Goal: Task Accomplishment & Management: Complete application form

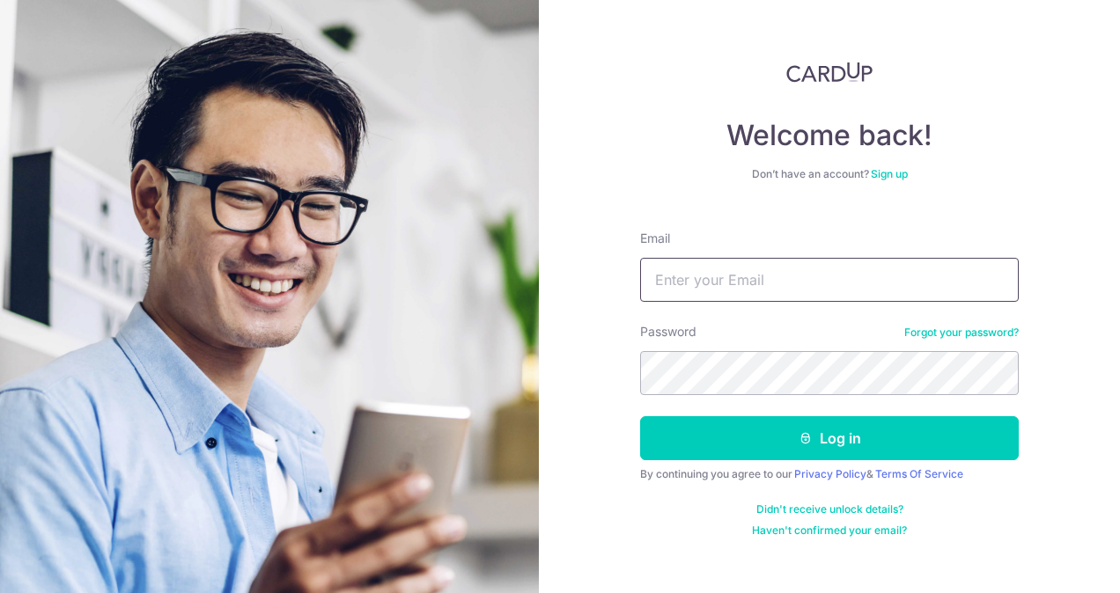
click at [751, 278] on input "Email" at bounding box center [829, 280] width 379 height 44
type input "[EMAIL_ADDRESS][DOMAIN_NAME]"
click at [640, 416] on button "Log in" at bounding box center [829, 438] width 379 height 44
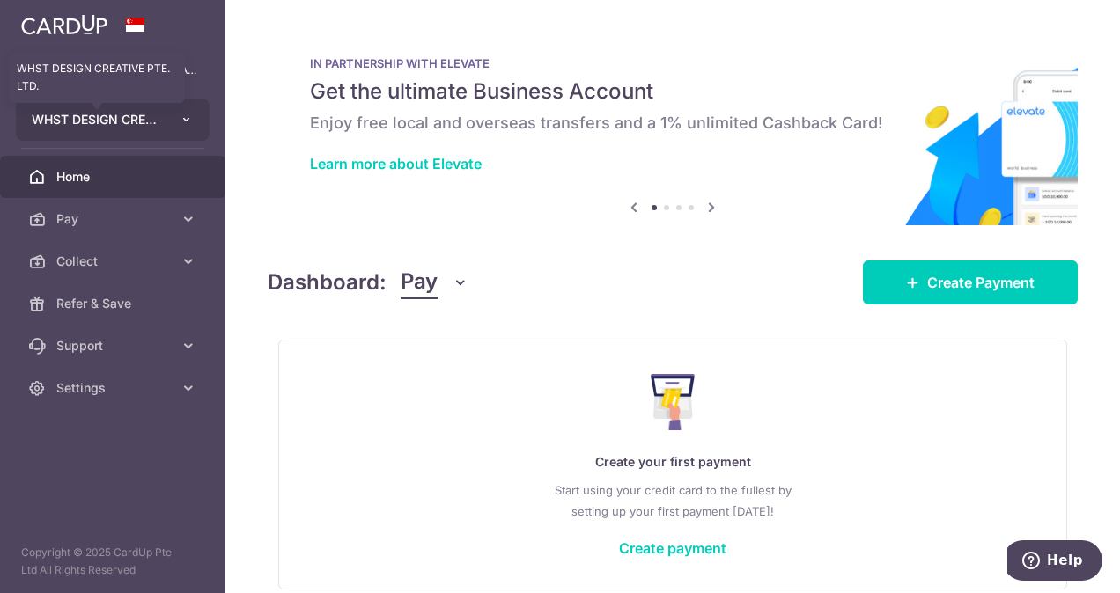
click at [150, 119] on span "WHST DESIGN CREATIVE PTE. LTD." at bounding box center [97, 120] width 130 height 18
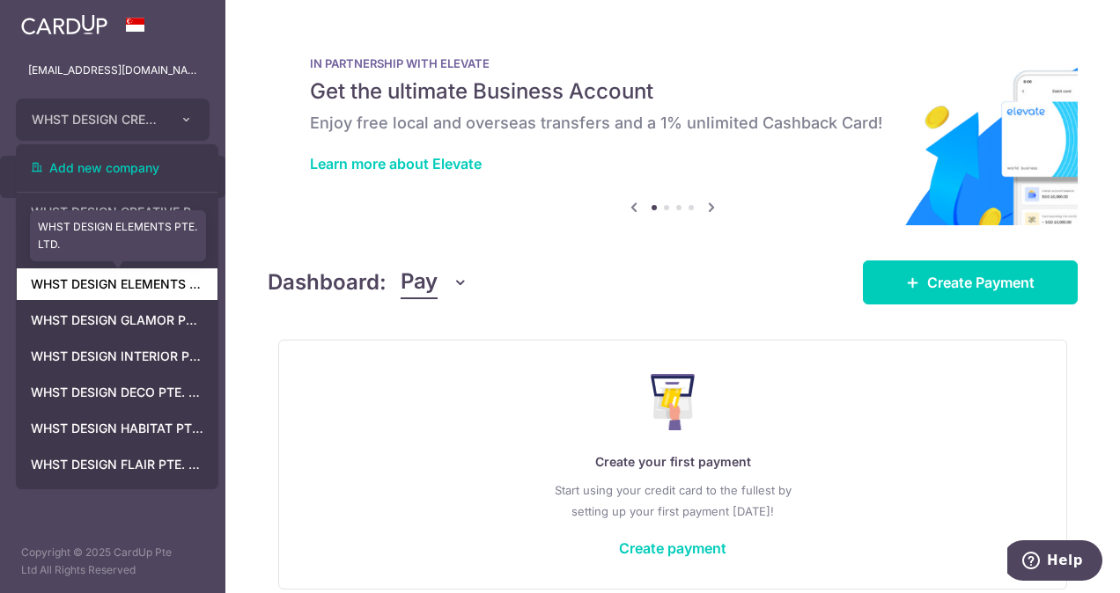
click at [158, 285] on link "WHST DESIGN ELEMENTS PTE. LTD." at bounding box center [117, 285] width 201 height 32
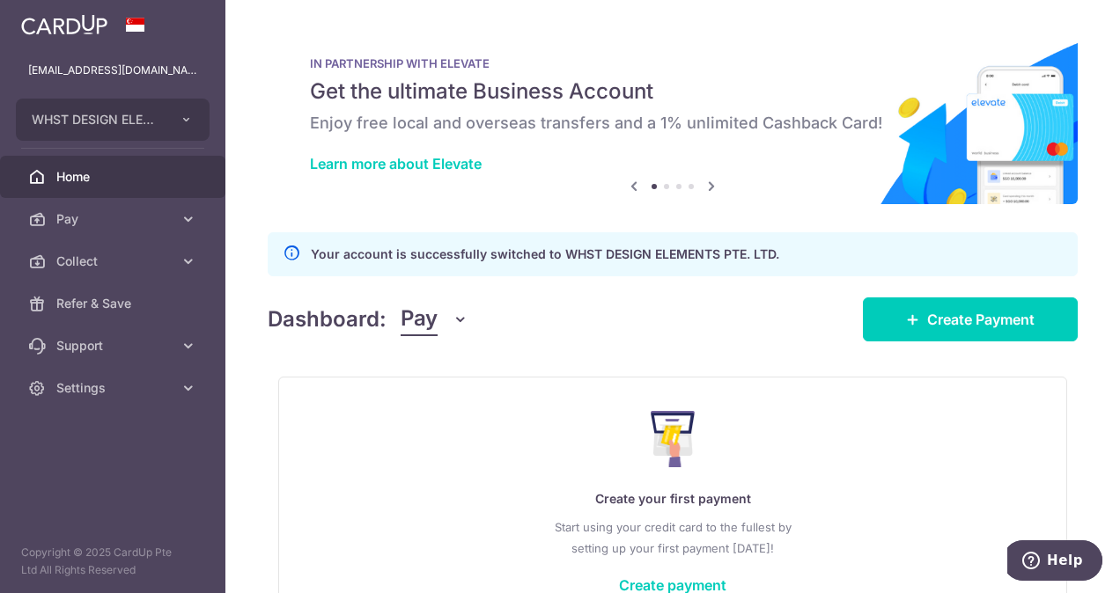
click at [444, 328] on button "Pay" at bounding box center [435, 319] width 68 height 33
click at [446, 415] on link "Collect" at bounding box center [492, 411] width 183 height 42
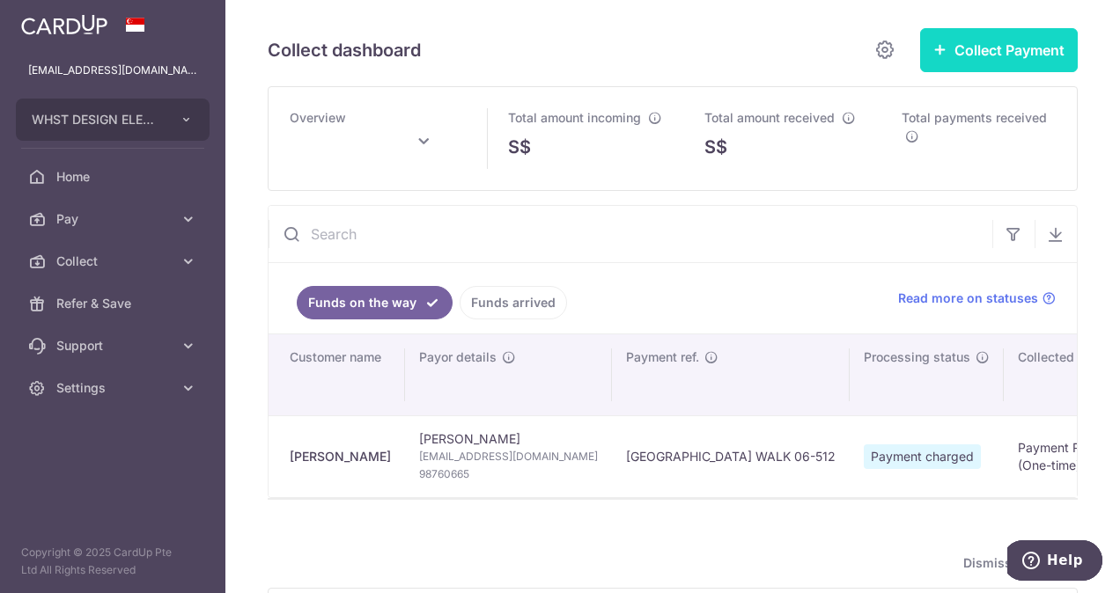
click at [1017, 50] on button "Collect Payment" at bounding box center [999, 50] width 158 height 44
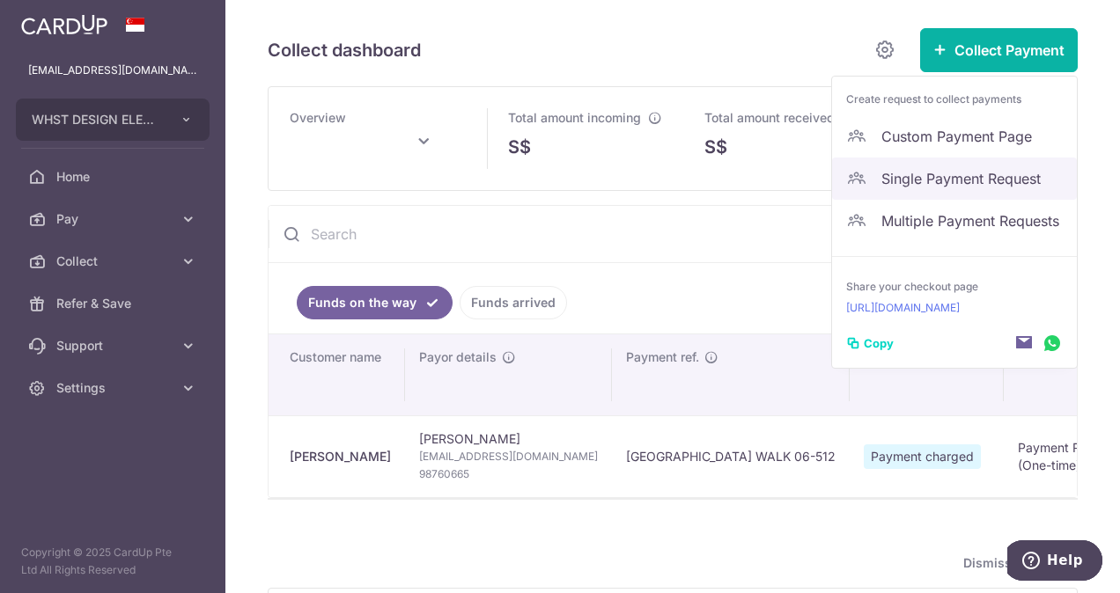
click at [964, 172] on span "Single Payment Request" at bounding box center [971, 178] width 181 height 21
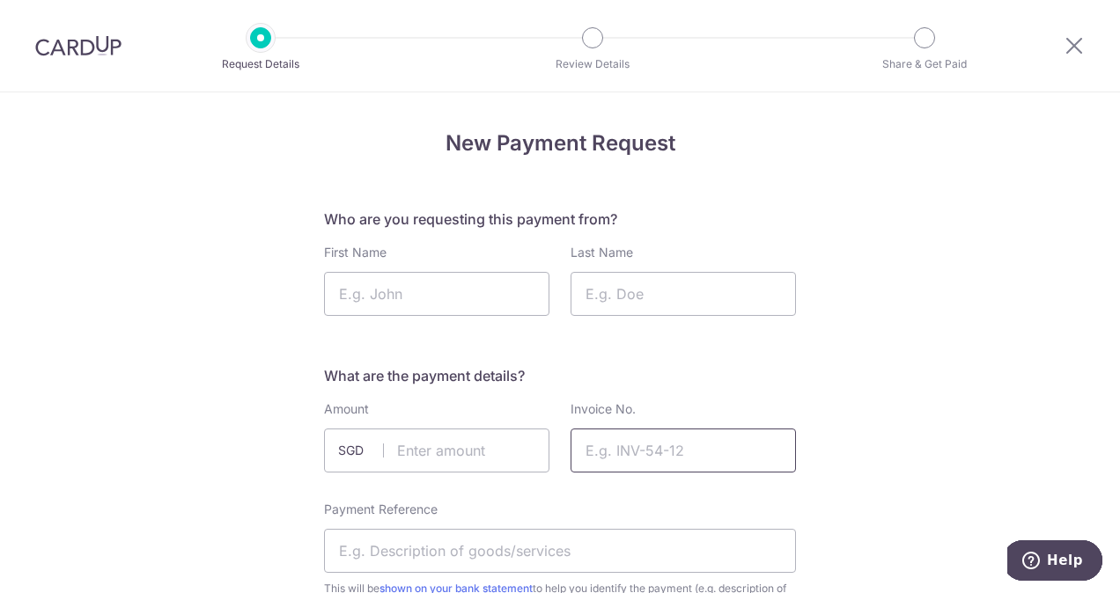
click at [659, 446] on input "Invoice No." at bounding box center [683, 451] width 225 height 44
click at [637, 444] on input "Invoice No." at bounding box center [683, 451] width 225 height 44
paste input "INV-E2025195"
type input "INV-E2025195"
click at [433, 458] on input "text" at bounding box center [436, 451] width 225 height 44
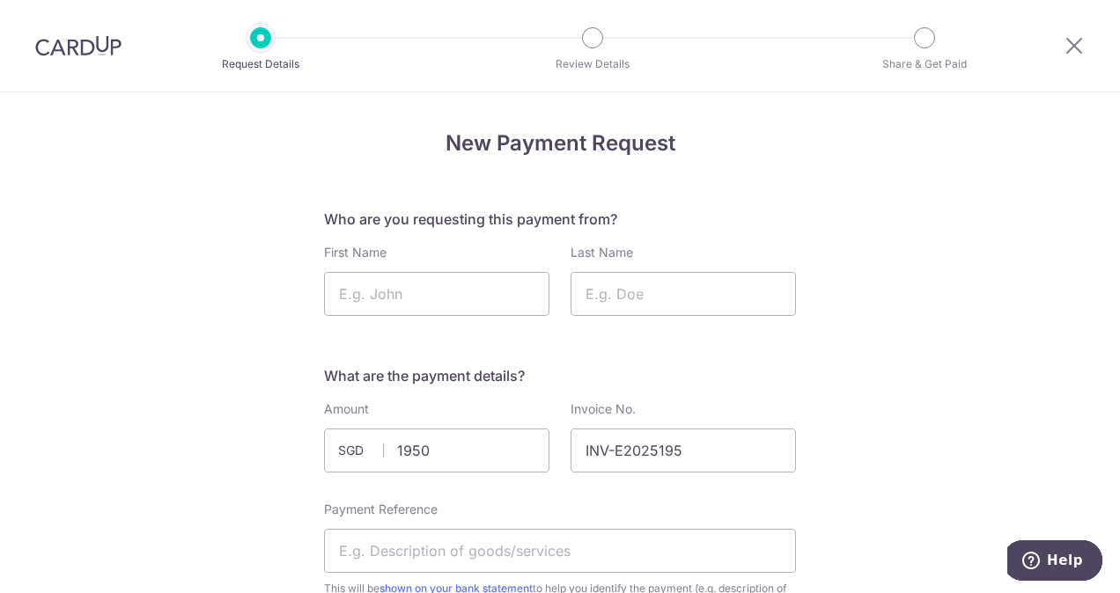
type input "1950.00"
click at [411, 282] on input "First Name" at bounding box center [436, 294] width 225 height 44
paste input "[PERSON_NAME]"
drag, startPoint x: 416, startPoint y: 299, endPoint x: 449, endPoint y: 304, distance: 33.7
click at [449, 304] on input "[PERSON_NAME]" at bounding box center [436, 294] width 225 height 44
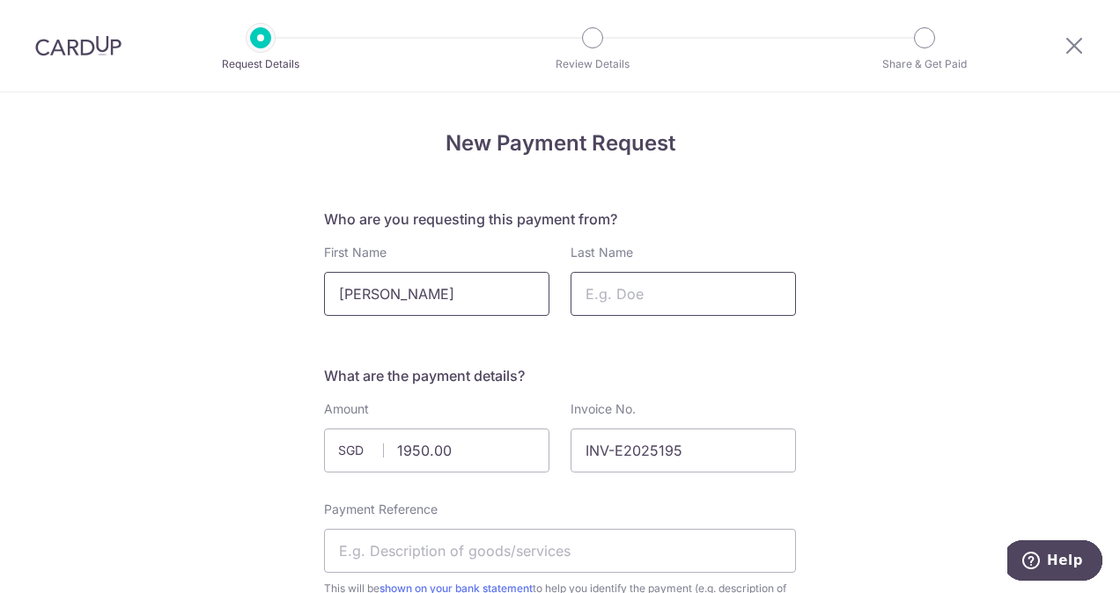
type input "[PERSON_NAME]"
click at [611, 298] on input "Last Name" at bounding box center [683, 294] width 225 height 44
paste input "Law"
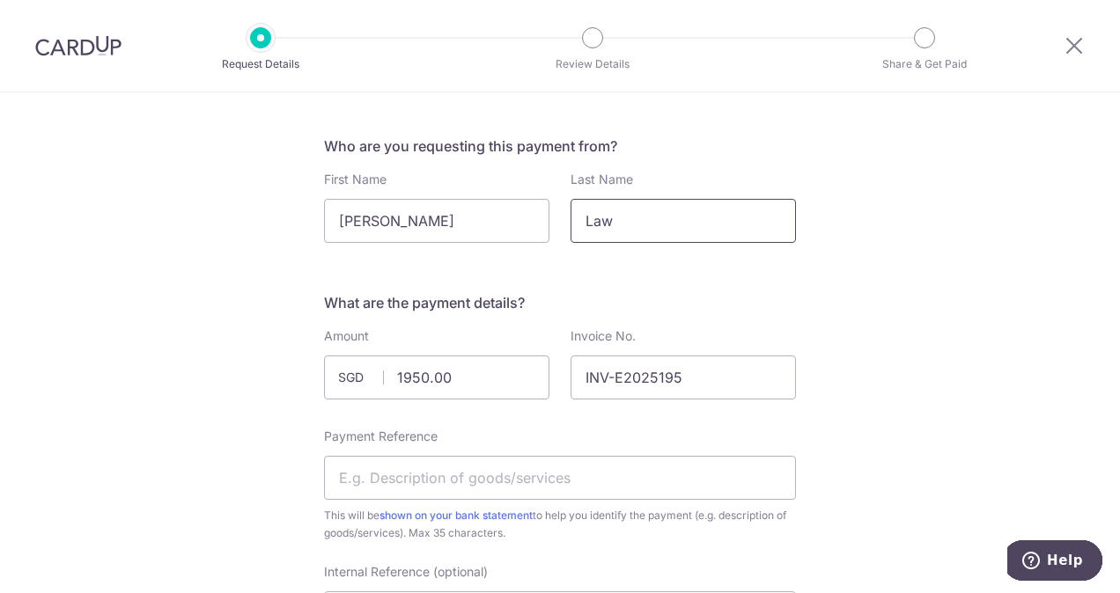
scroll to position [176, 0]
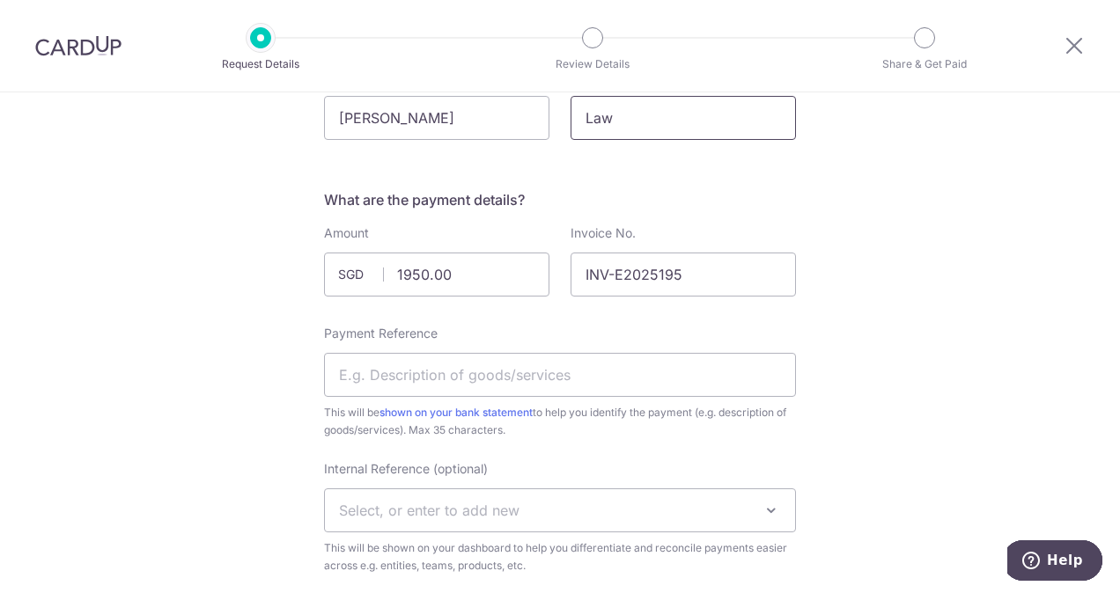
type input "Law"
drag, startPoint x: 397, startPoint y: 375, endPoint x: 416, endPoint y: 360, distance: 23.8
click at [398, 375] on input "Payment Reference" at bounding box center [560, 375] width 472 height 44
paste input "[GEOGRAPHIC_DATA] #06-512"
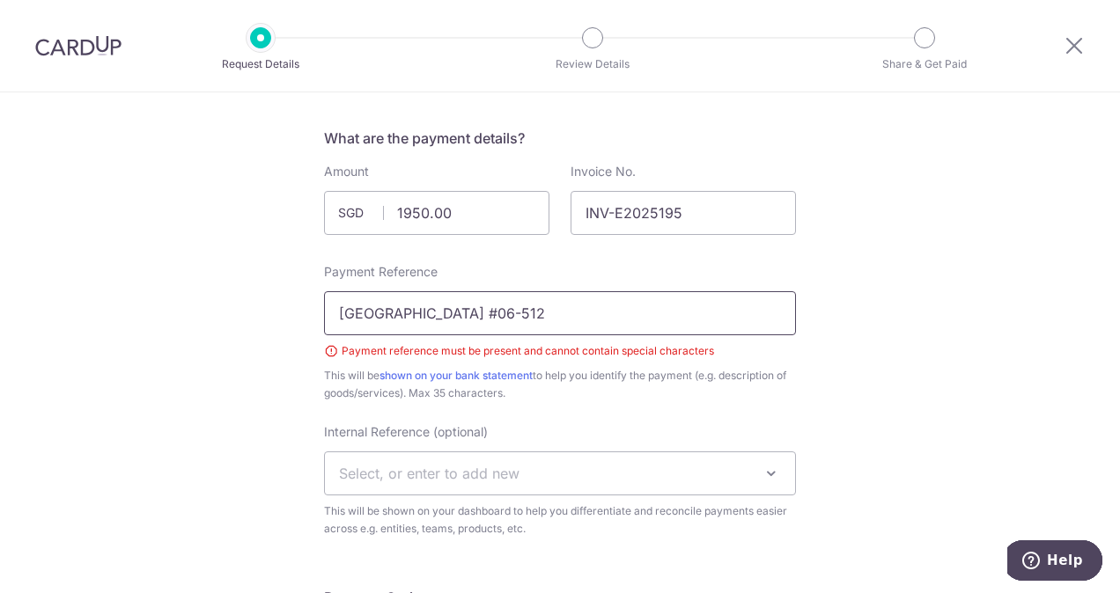
scroll to position [264, 0]
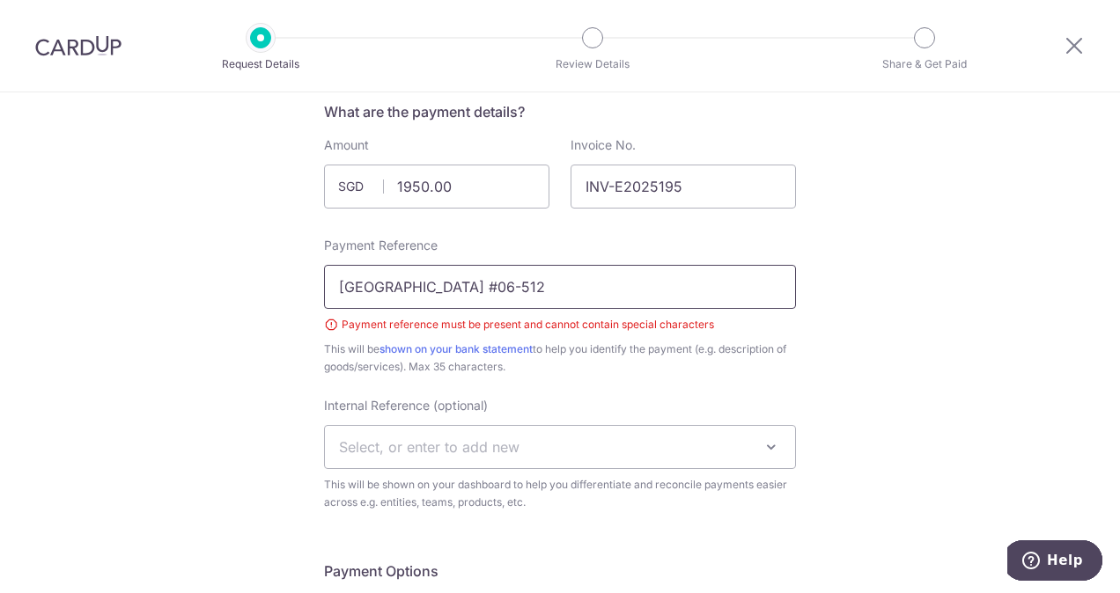
click at [549, 291] on input "[GEOGRAPHIC_DATA] #06-512" at bounding box center [560, 287] width 472 height 44
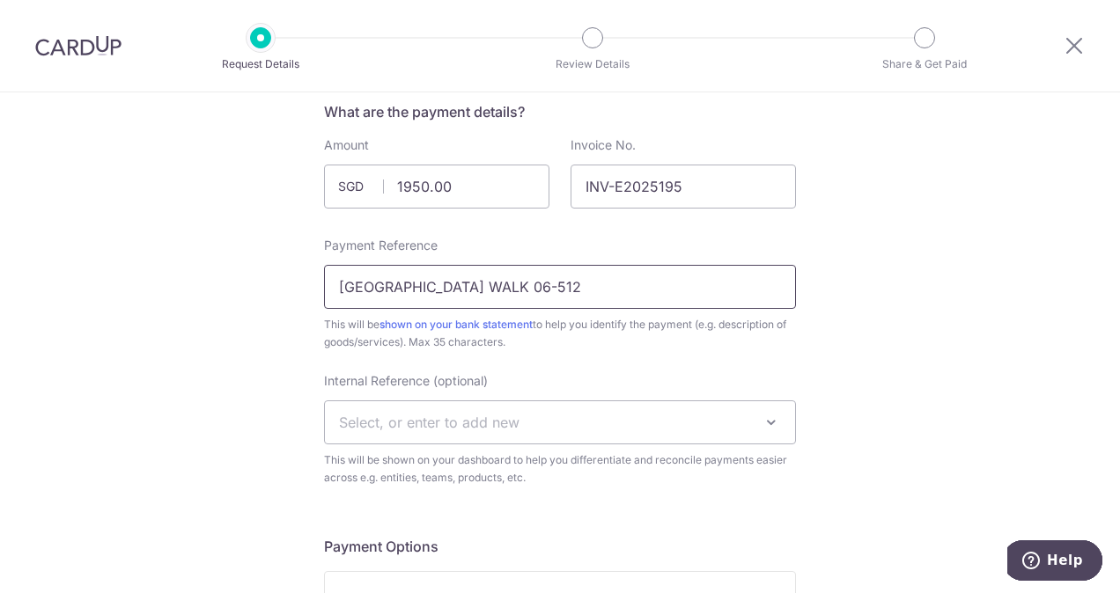
type input "[GEOGRAPHIC_DATA] WALK 06-512"
drag, startPoint x: 33, startPoint y: 399, endPoint x: 63, endPoint y: 389, distance: 31.5
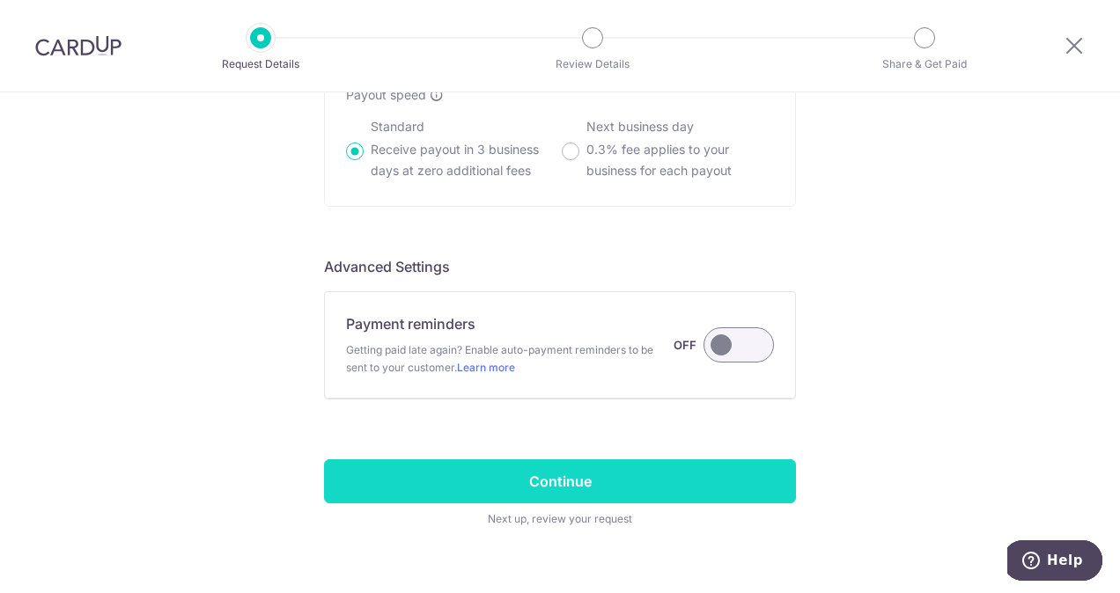
scroll to position [1256, 0]
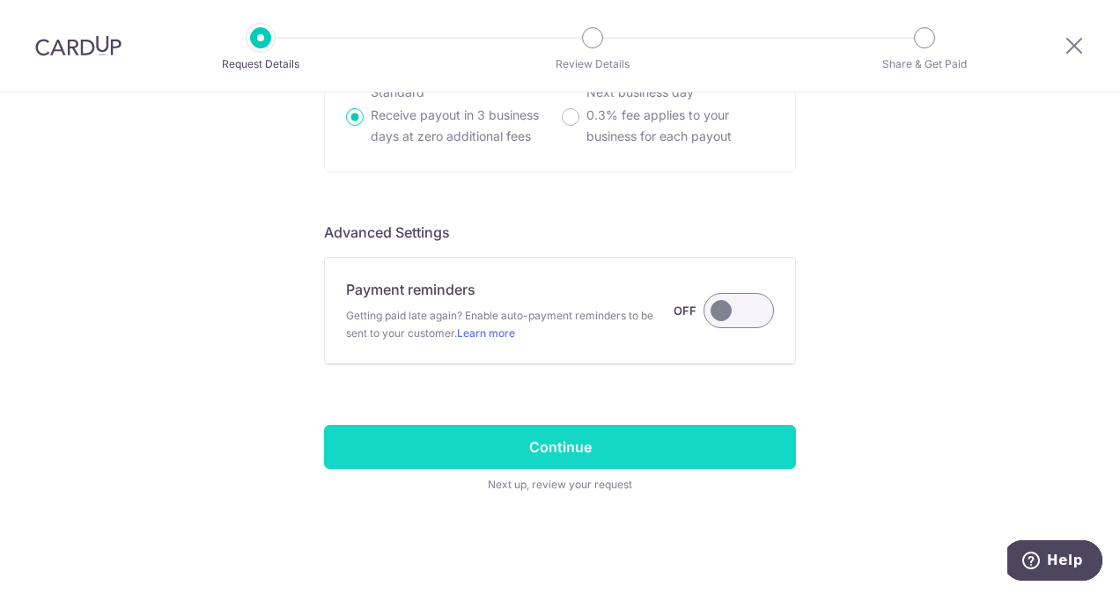
click at [558, 425] on input "Continue" at bounding box center [560, 447] width 472 height 44
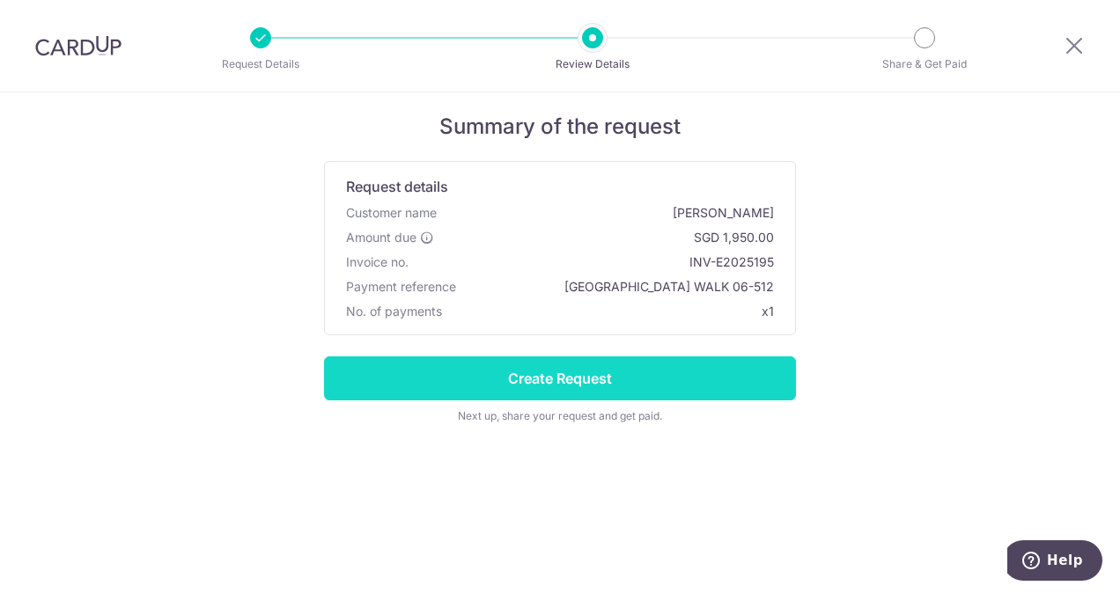
click at [649, 380] on input "Create Request" at bounding box center [560, 379] width 472 height 44
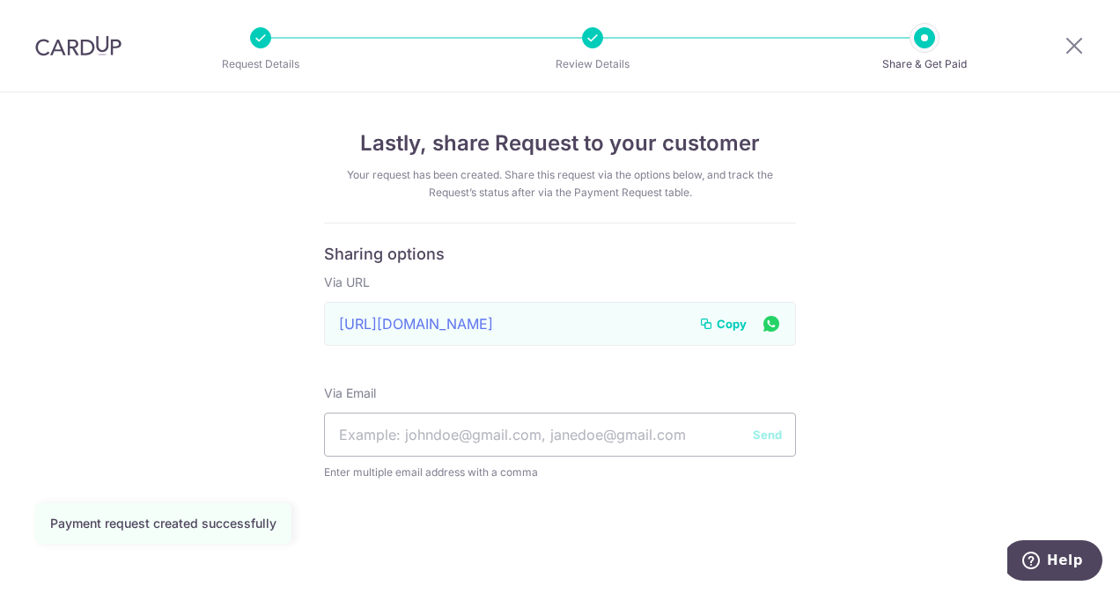
click at [734, 322] on span "Copy" at bounding box center [732, 324] width 30 height 18
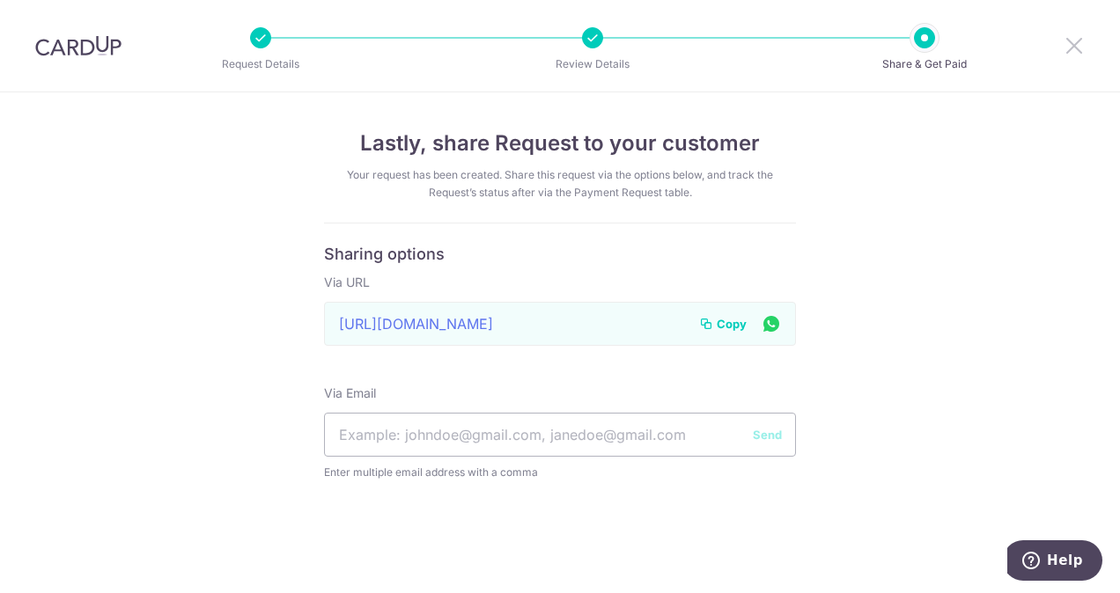
click at [1067, 44] on icon at bounding box center [1074, 45] width 21 height 22
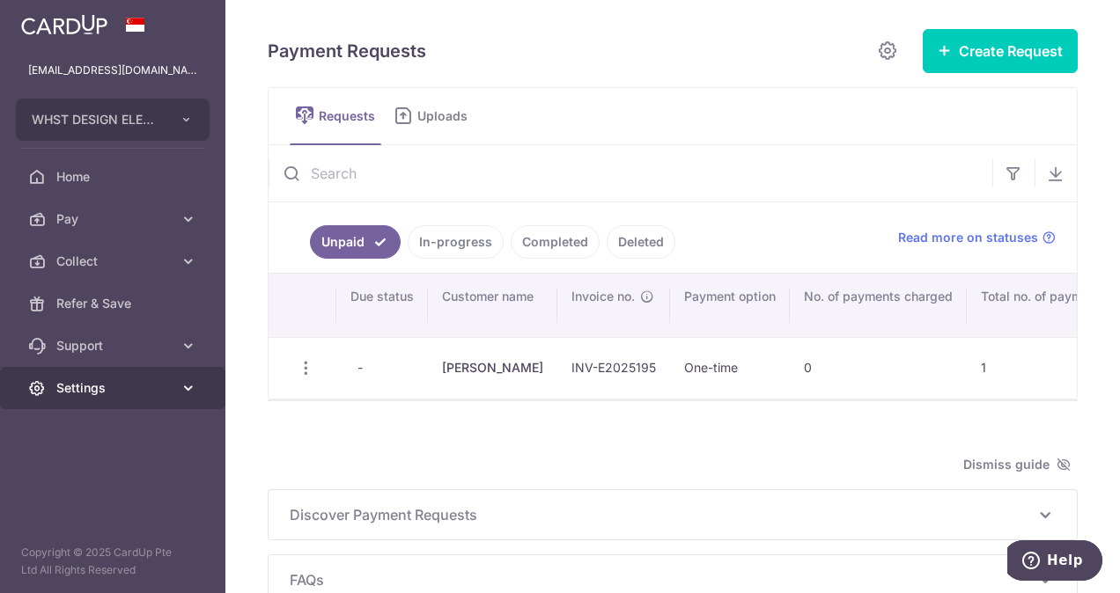
click at [168, 385] on span "Settings" at bounding box center [114, 388] width 116 height 18
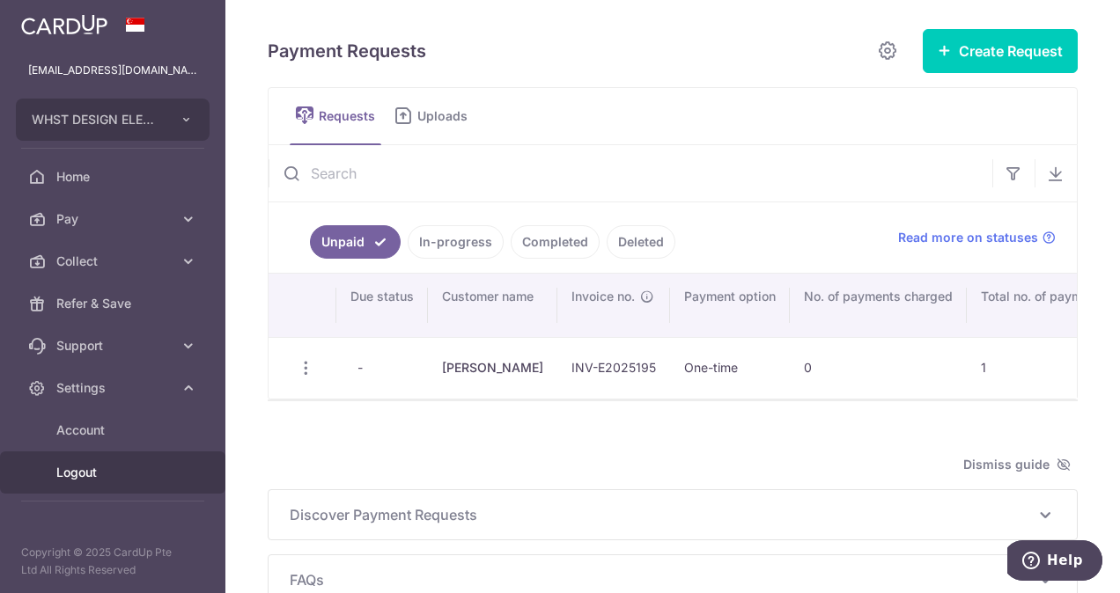
click at [70, 467] on span "Logout" at bounding box center [114, 473] width 116 height 18
